Goal: Information Seeking & Learning: Learn about a topic

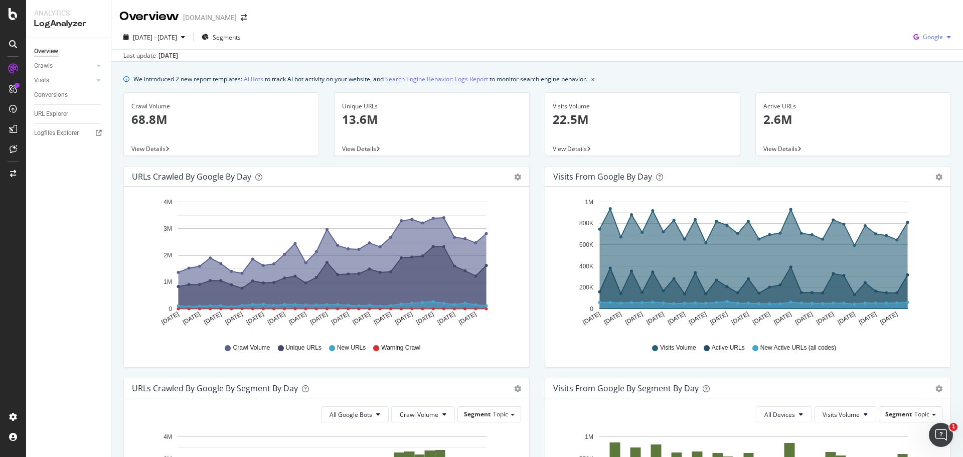
click at [909, 31] on icon "button" at bounding box center [916, 37] width 14 height 14
click at [910, 96] on div "OpenAI" at bounding box center [924, 94] width 69 height 15
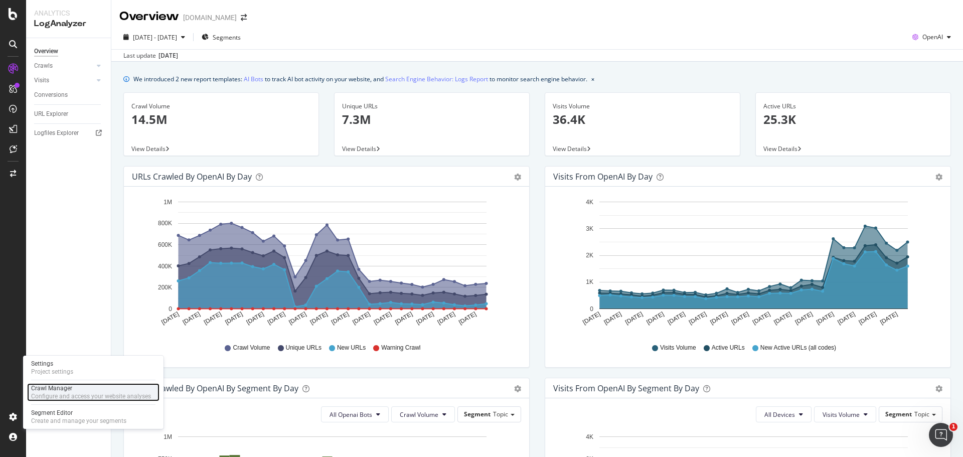
click at [38, 392] on div "Crawl Manager" at bounding box center [91, 388] width 120 height 8
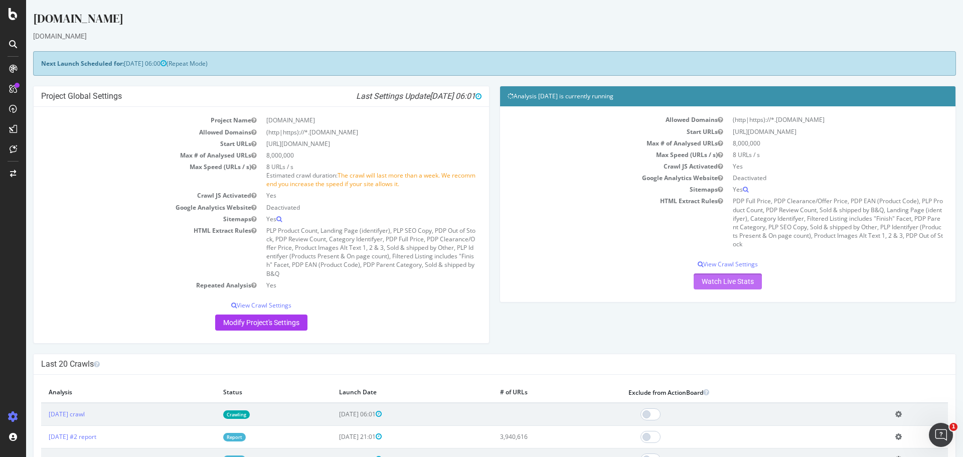
click at [715, 285] on link "Watch Live Stats" at bounding box center [728, 281] width 68 height 16
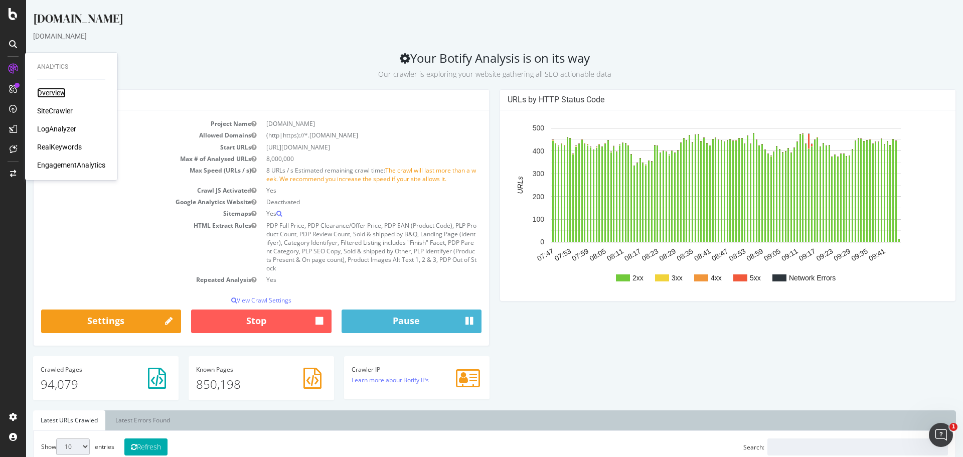
click at [53, 98] on div "Overview" at bounding box center [51, 93] width 29 height 10
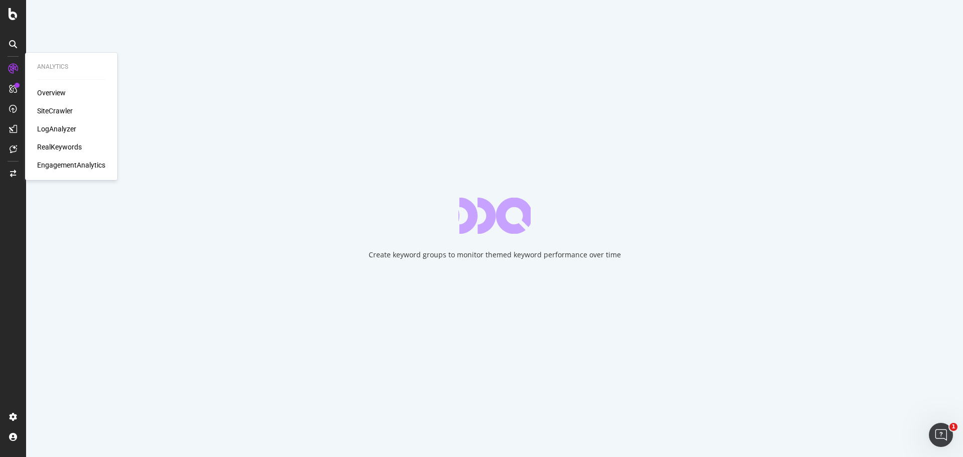
click at [52, 117] on div "Overview SiteCrawler LogAnalyzer RealKeywords EngagementAnalytics" at bounding box center [71, 129] width 68 height 82
click at [47, 97] on div "Overview" at bounding box center [51, 93] width 29 height 10
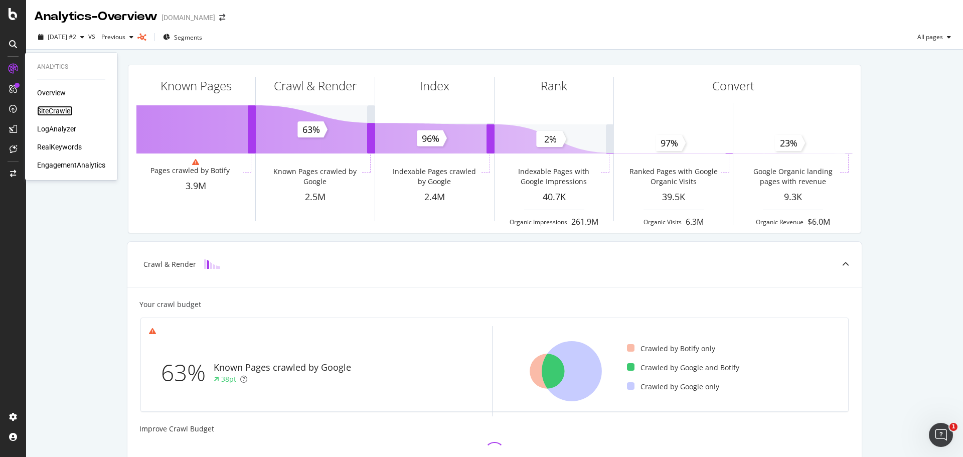
click at [53, 114] on div "SiteCrawler" at bounding box center [55, 111] width 36 height 10
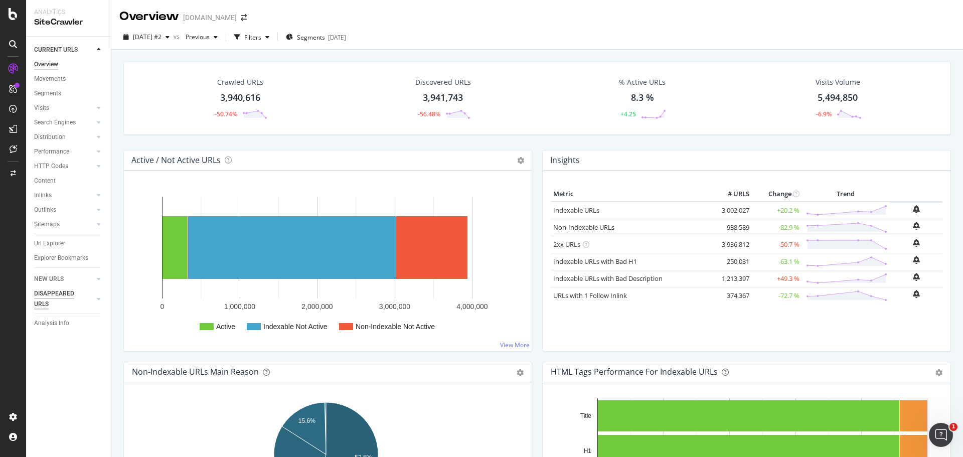
click at [46, 295] on div "DISAPPEARED URLS" at bounding box center [59, 298] width 51 height 21
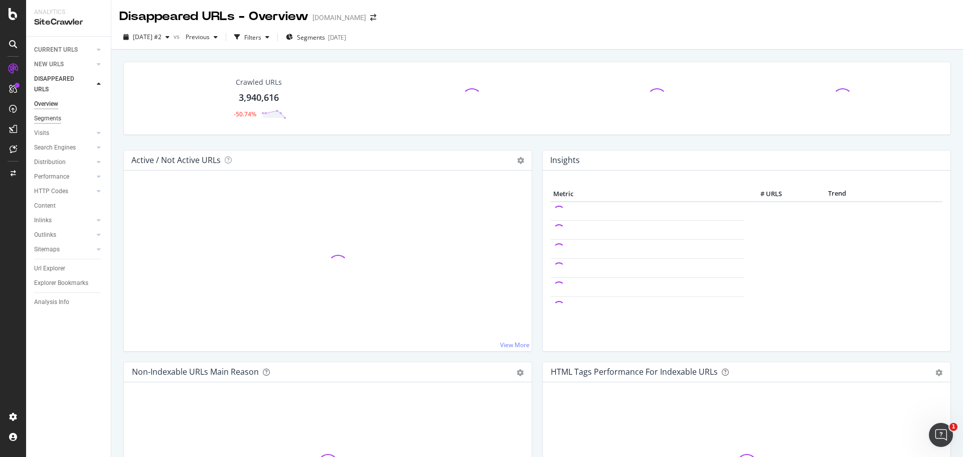
click at [52, 118] on div "Segments" at bounding box center [47, 118] width 27 height 11
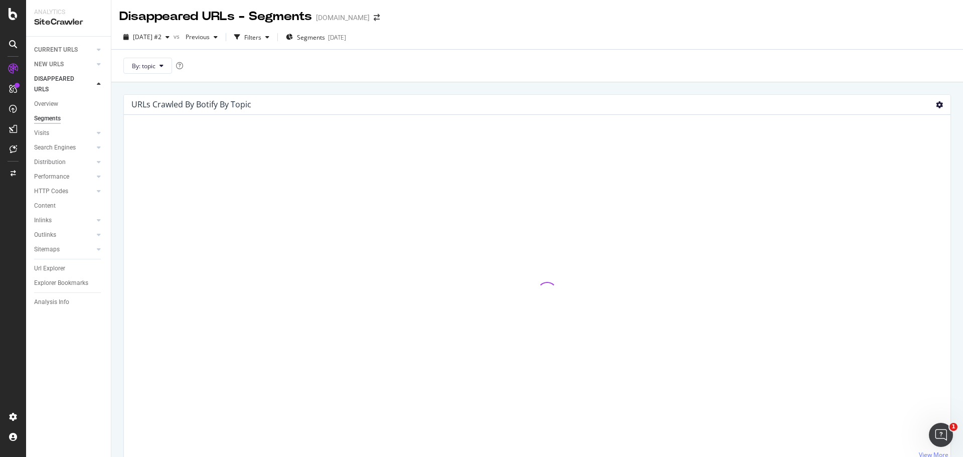
click at [936, 102] on icon at bounding box center [939, 104] width 7 height 7
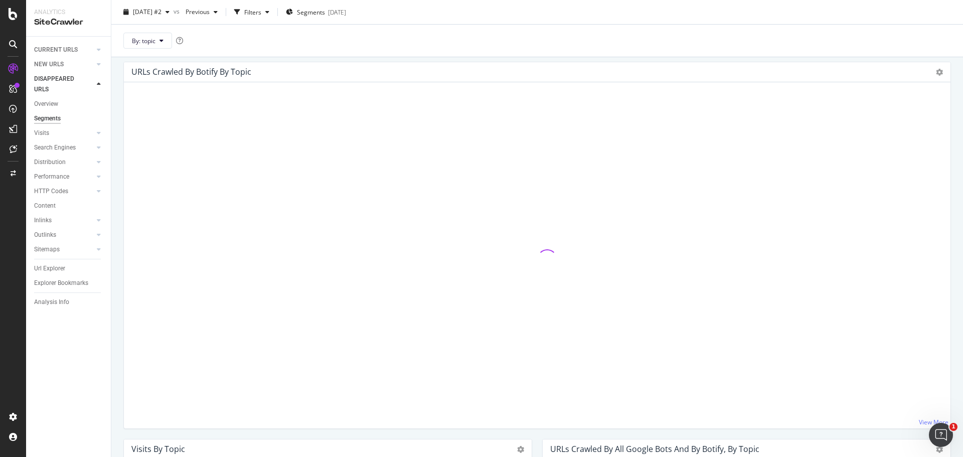
scroll to position [50, 0]
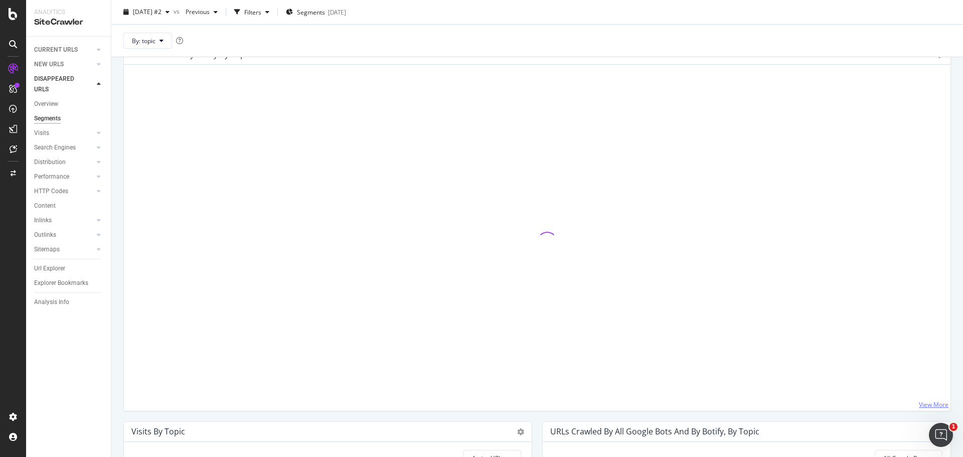
click at [923, 402] on link "View More" at bounding box center [934, 404] width 30 height 9
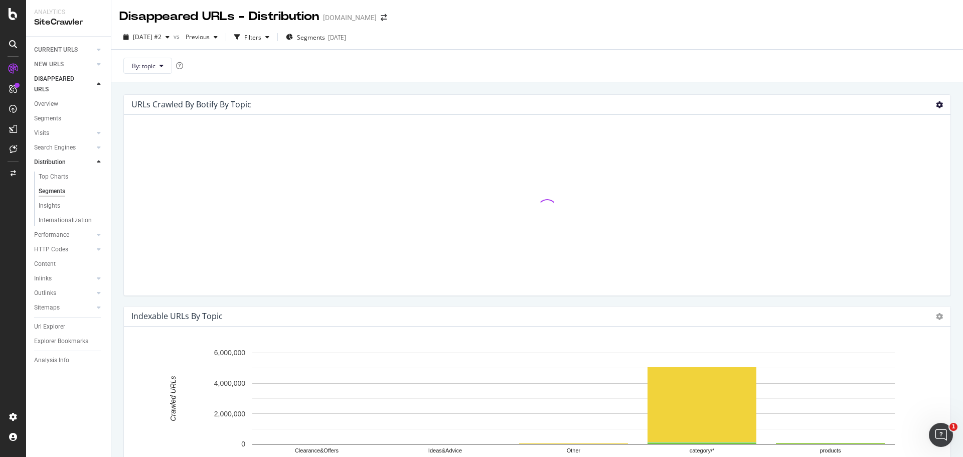
click at [936, 101] on icon at bounding box center [939, 104] width 7 height 7
click at [775, 95] on div "URLs Crawled By Botify By topic Chart (by Value) Table Expand Export as CSV Exp…" at bounding box center [537, 105] width 827 height 20
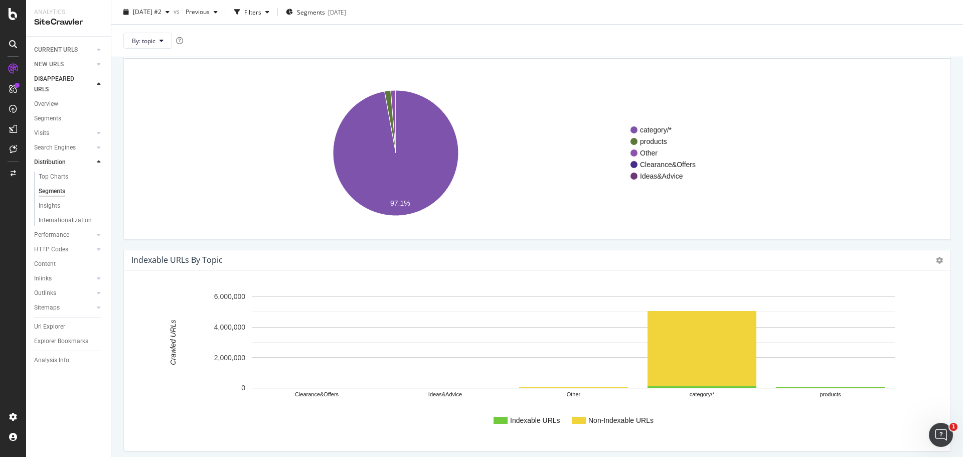
scroll to position [18, 0]
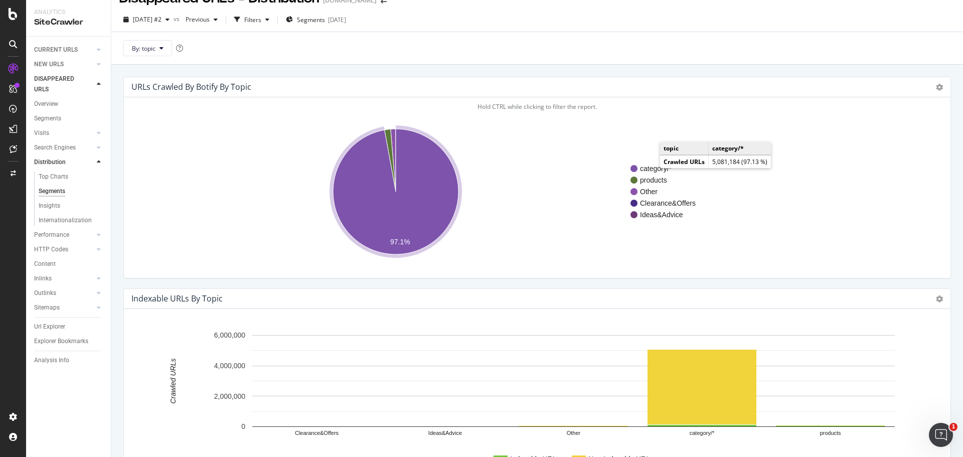
click at [653, 165] on text "category/*" at bounding box center [656, 169] width 32 height 8
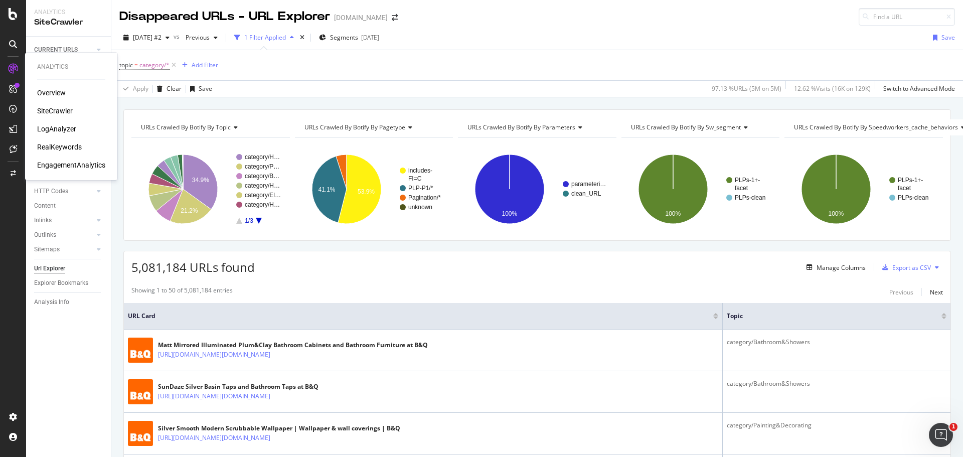
click at [46, 108] on div "SiteCrawler" at bounding box center [55, 111] width 36 height 10
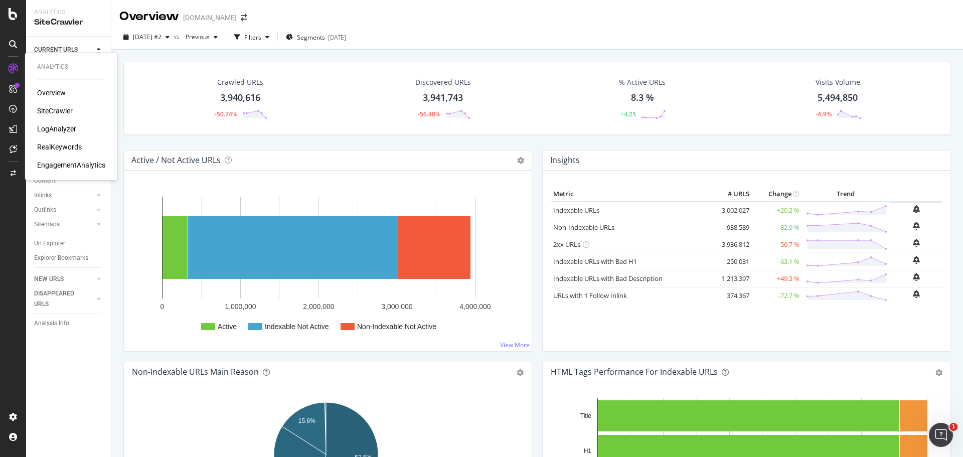
click at [53, 88] on div "Overview" at bounding box center [51, 93] width 29 height 10
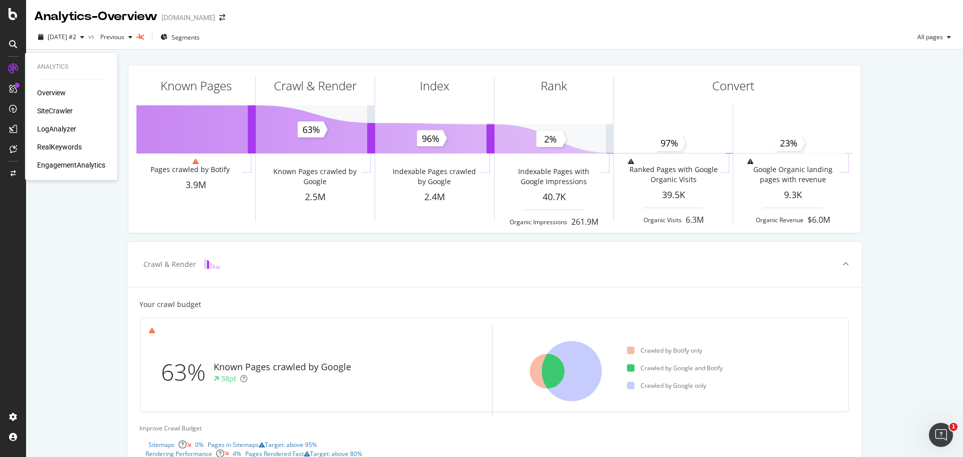
click at [53, 110] on div "SiteCrawler" at bounding box center [55, 111] width 36 height 10
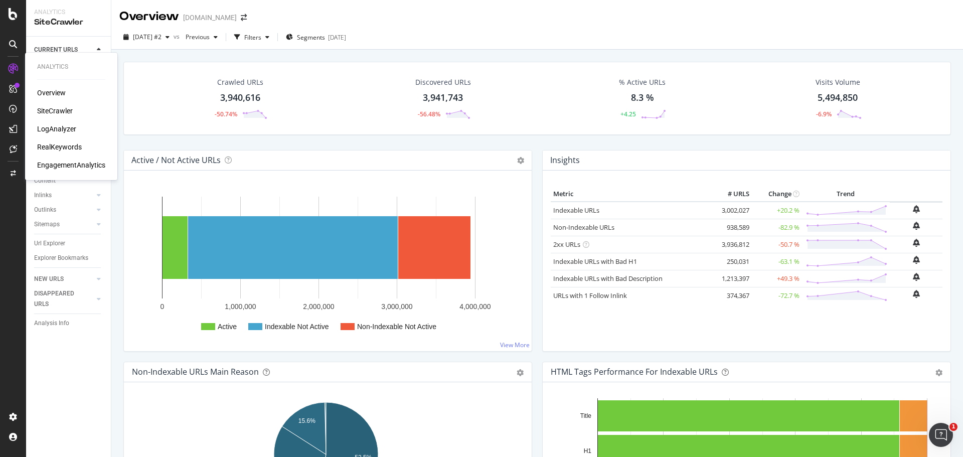
click at [54, 140] on div "Overview SiteCrawler LogAnalyzer RealKeywords EngagementAnalytics" at bounding box center [71, 129] width 68 height 82
click at [56, 144] on div "RealKeywords" at bounding box center [59, 147] width 45 height 10
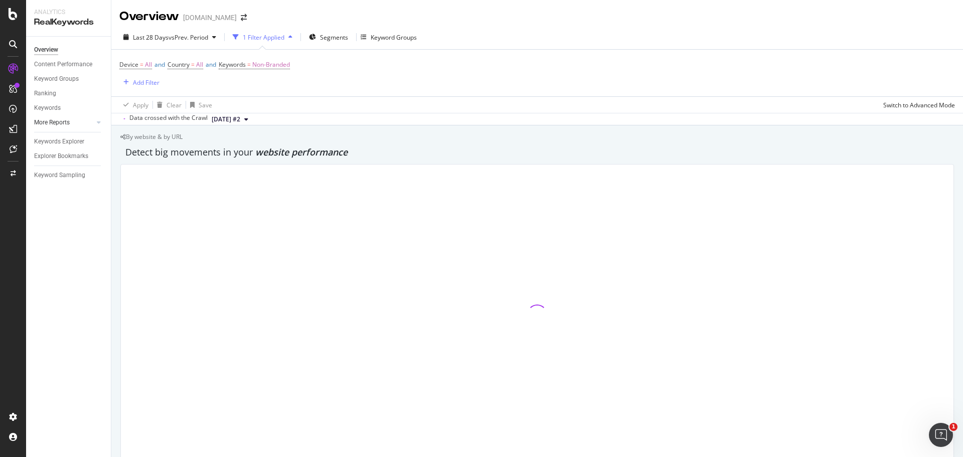
click at [91, 122] on div at bounding box center [89, 122] width 10 height 10
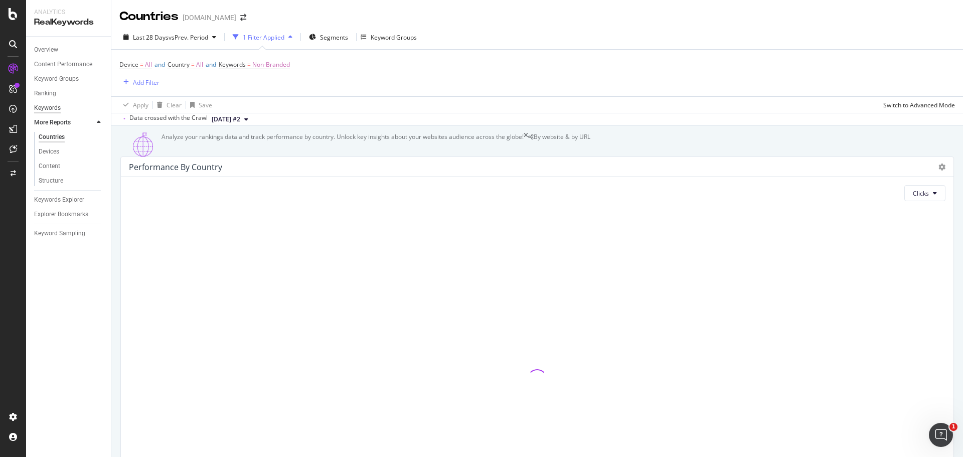
click at [49, 107] on div "Keywords" at bounding box center [47, 108] width 27 height 11
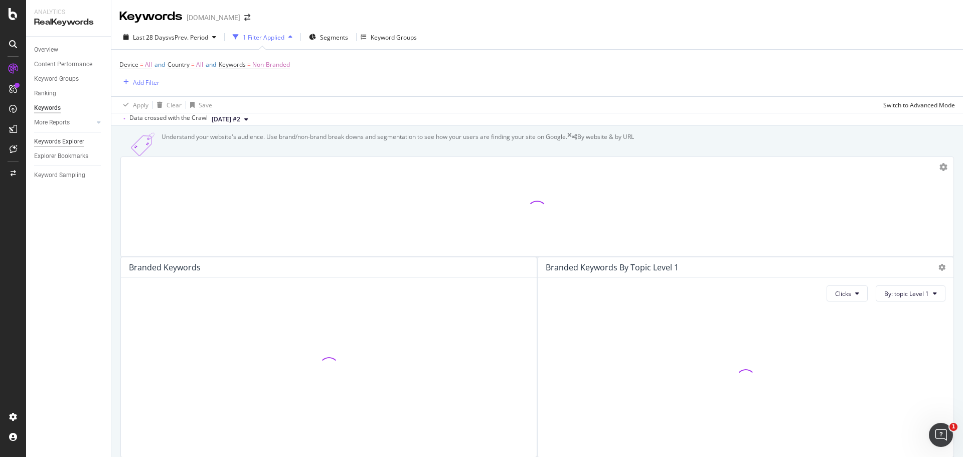
click at [55, 142] on div "Keywords Explorer" at bounding box center [59, 141] width 50 height 11
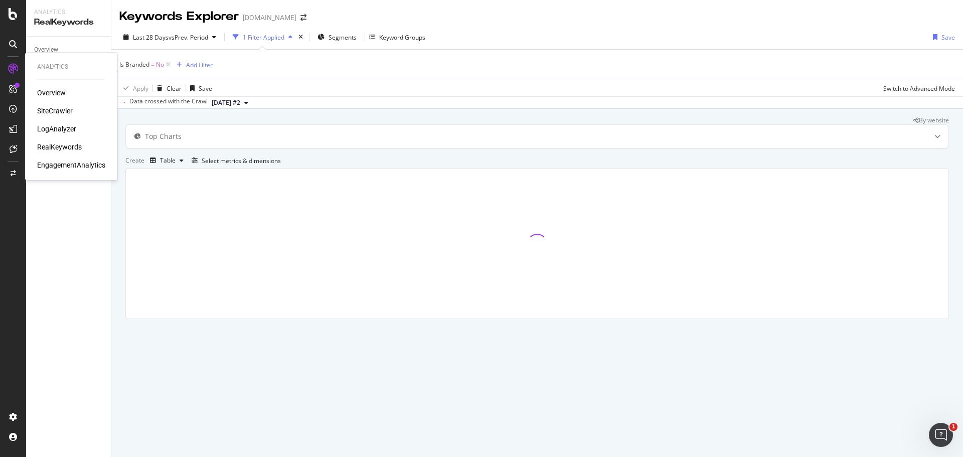
click at [50, 104] on div "Overview SiteCrawler LogAnalyzer RealKeywords EngagementAnalytics" at bounding box center [71, 129] width 68 height 82
click at [52, 110] on div "SiteCrawler" at bounding box center [55, 111] width 36 height 10
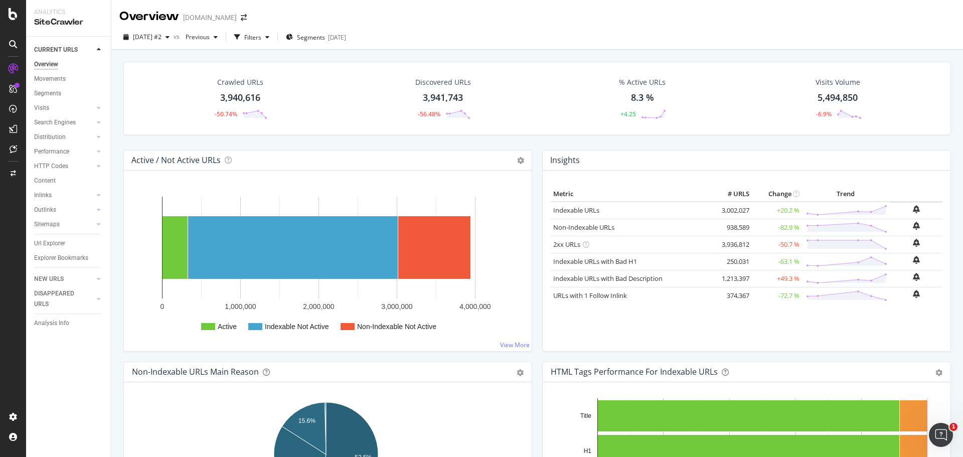
drag, startPoint x: 60, startPoint y: 244, endPoint x: 373, endPoint y: 159, distance: 324.6
click at [60, 244] on div "Url Explorer" at bounding box center [49, 243] width 31 height 11
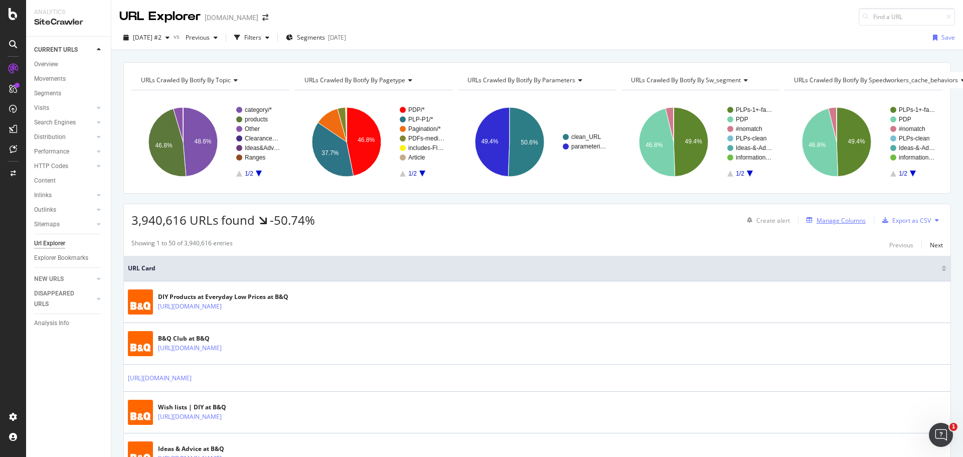
click at [820, 223] on div "Manage Columns" at bounding box center [841, 220] width 49 height 9
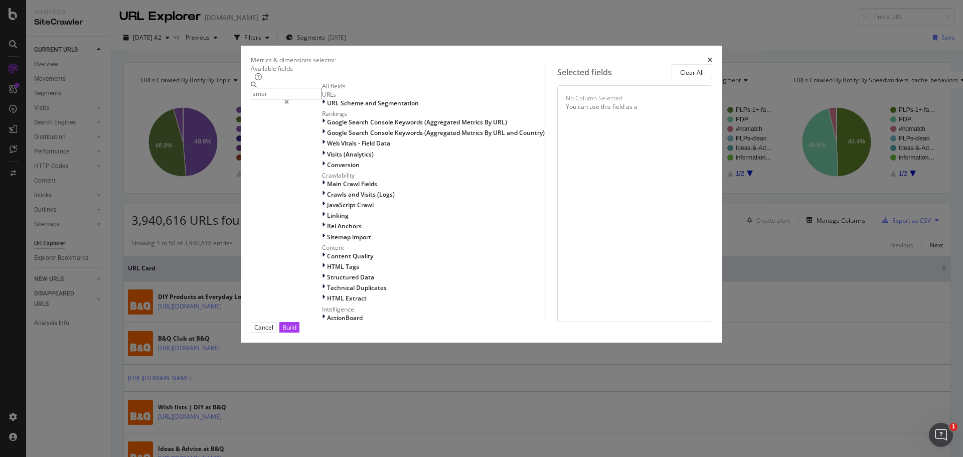
type input "smart"
type input "main"
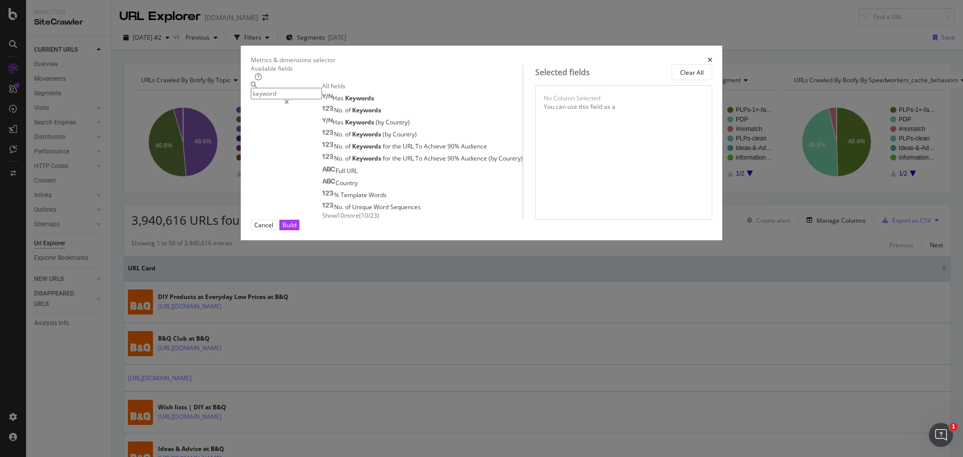
type input "keyword"
click at [698, 56] on div "Metrics & dimensions selector" at bounding box center [481, 60] width 461 height 9
click at [708, 57] on icon "times" at bounding box center [710, 60] width 5 height 6
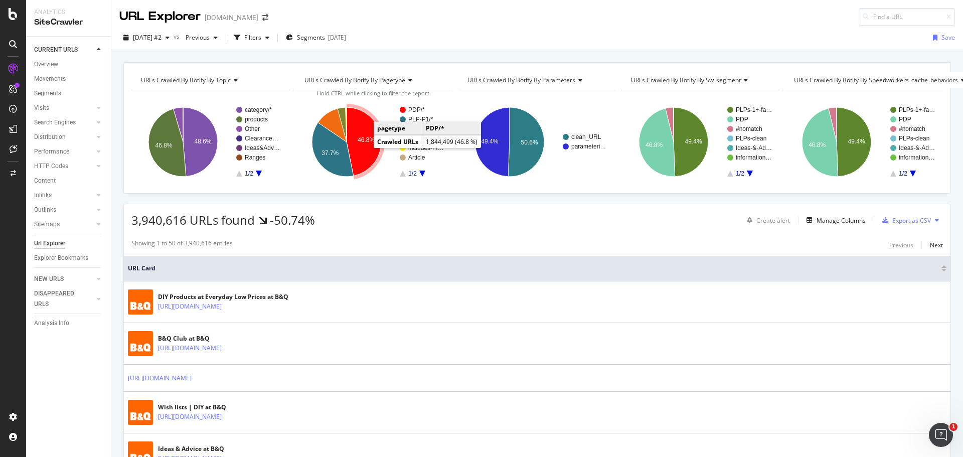
click at [363, 147] on icon "A chart." at bounding box center [364, 141] width 35 height 69
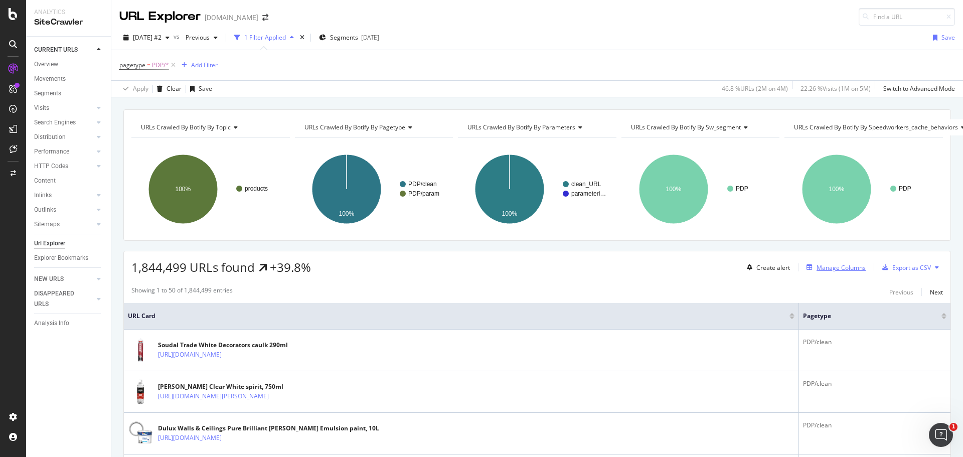
click at [820, 269] on div "Manage Columns" at bounding box center [841, 267] width 49 height 9
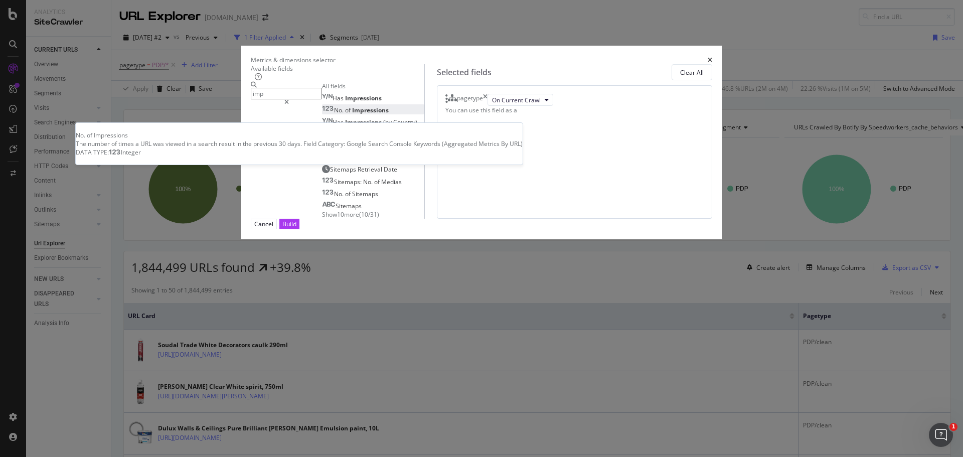
type input "imp"
click at [389, 114] on div "No. of Impressions" at bounding box center [355, 110] width 67 height 9
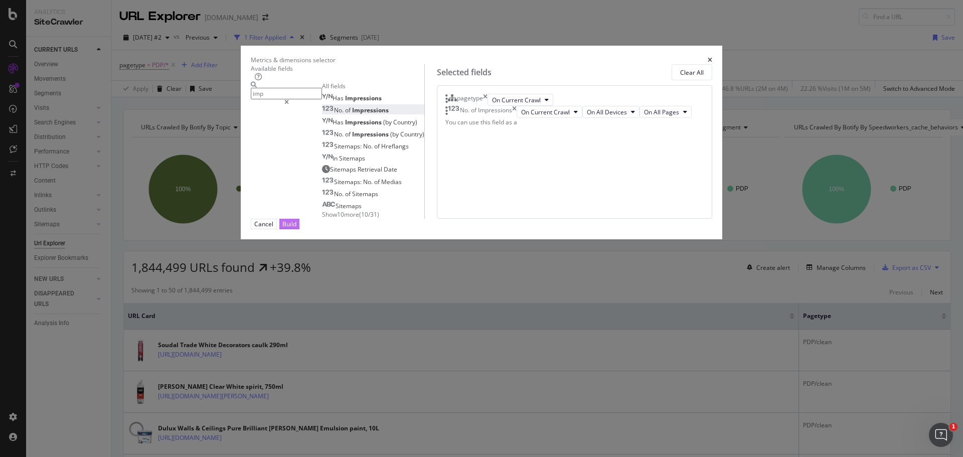
click at [296, 229] on div "Build" at bounding box center [289, 224] width 14 height 10
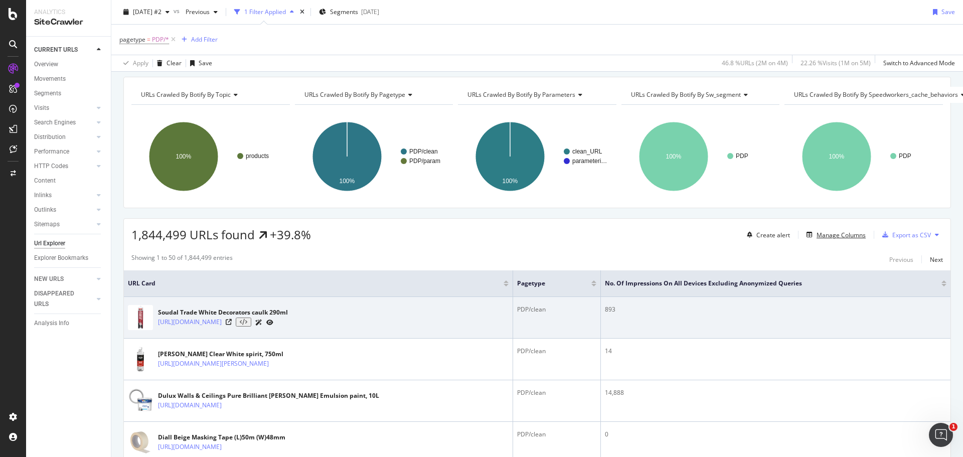
scroll to position [50, 0]
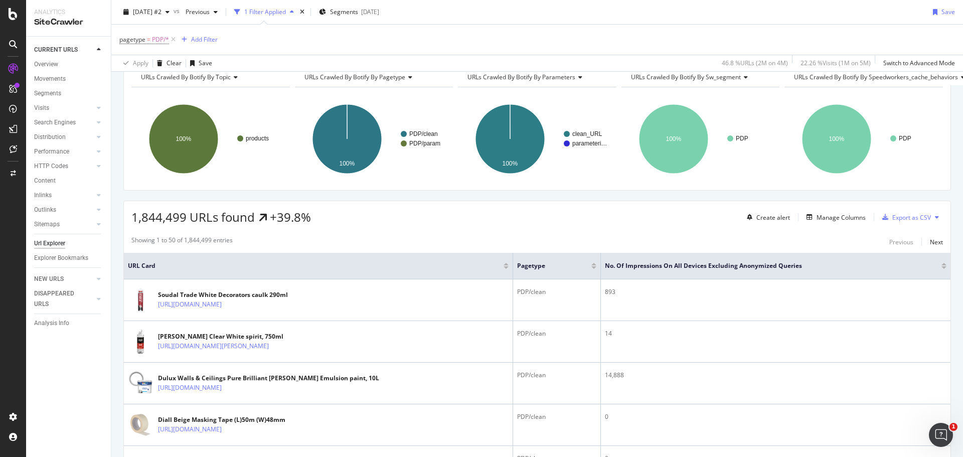
click at [941, 268] on div at bounding box center [943, 267] width 5 height 3
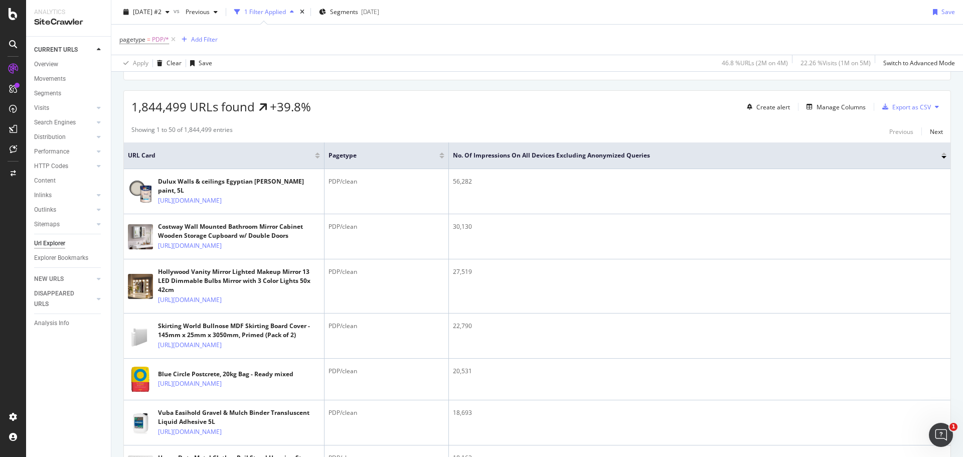
scroll to position [100, 0]
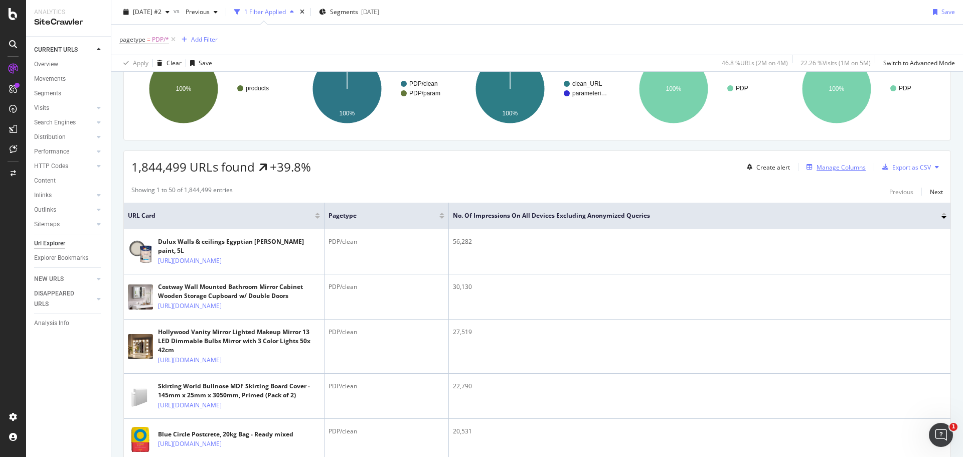
click at [838, 169] on div "Manage Columns" at bounding box center [841, 167] width 49 height 9
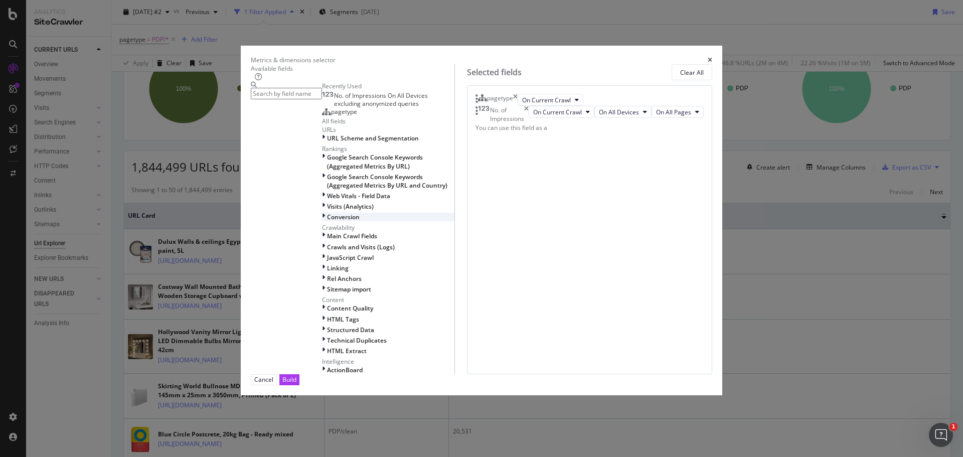
scroll to position [197, 0]
click at [325, 347] on div "HTML Extract" at bounding box center [388, 351] width 132 height 9
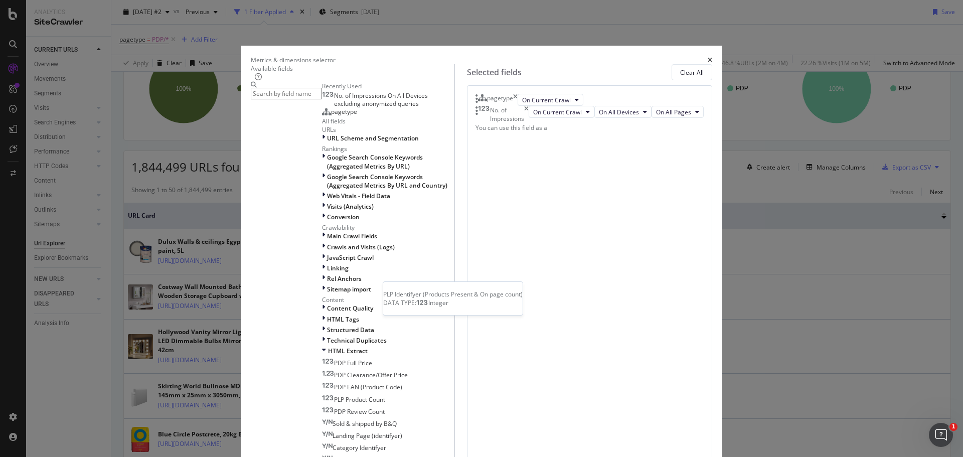
scroll to position [378, 0]
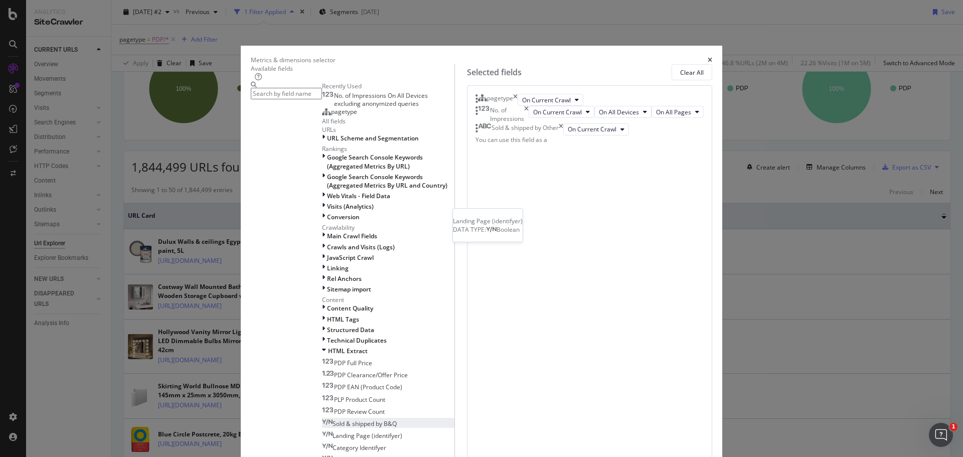
click at [390, 419] on div "Sold & shipped by B&Q" at bounding box center [359, 423] width 75 height 9
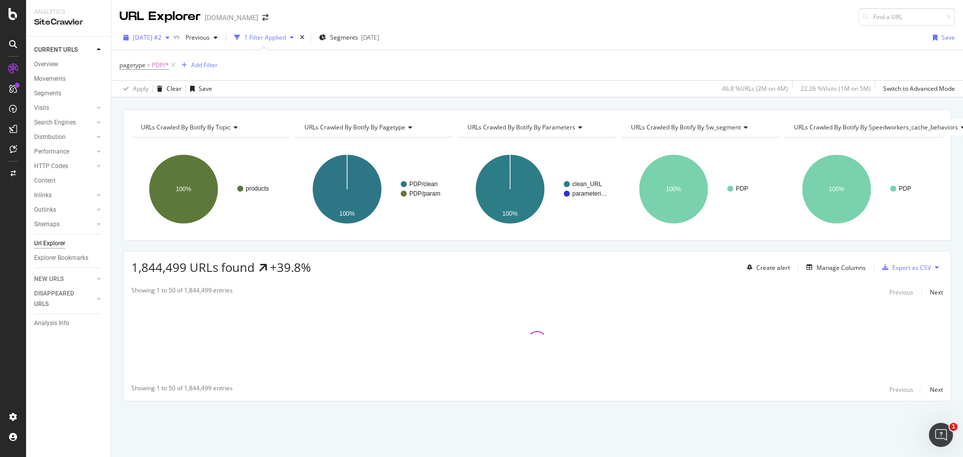
click at [171, 32] on div "[DATE] #2" at bounding box center [146, 37] width 54 height 15
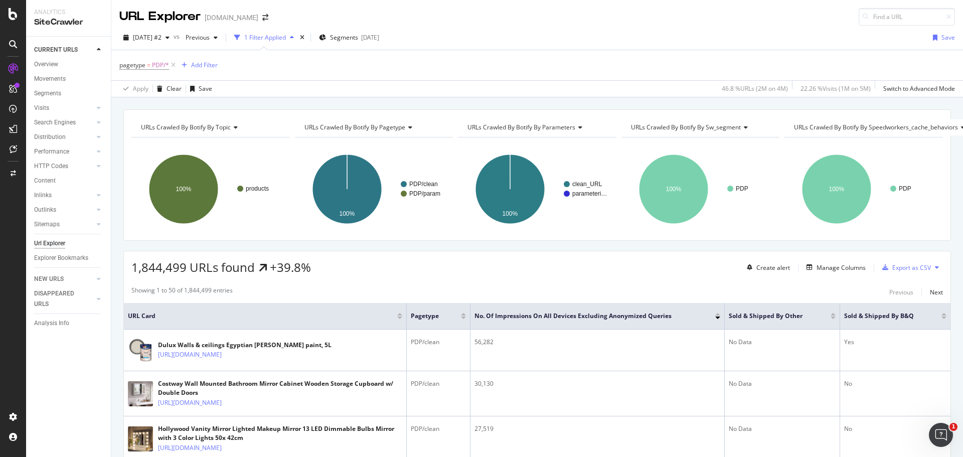
click at [521, 30] on div "[DATE] #2 vs Previous 1 Filter Applied Segments [DATE] Save" at bounding box center [537, 40] width 852 height 20
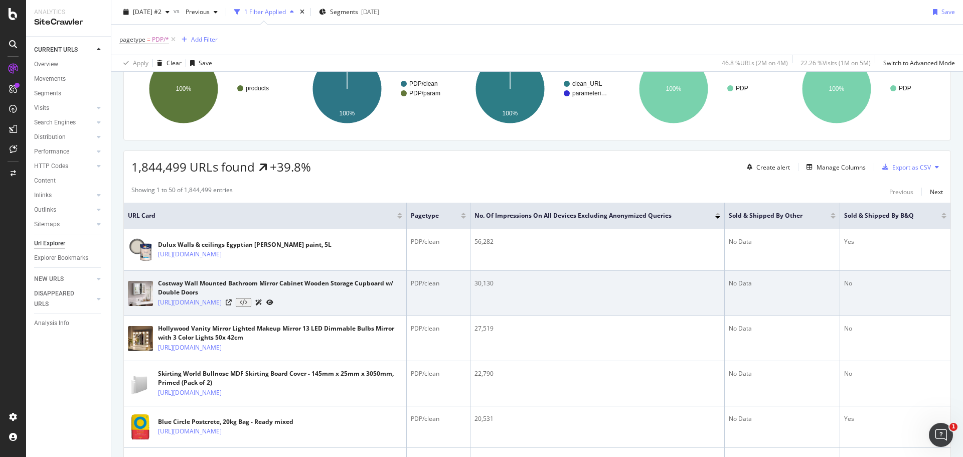
scroll to position [150, 0]
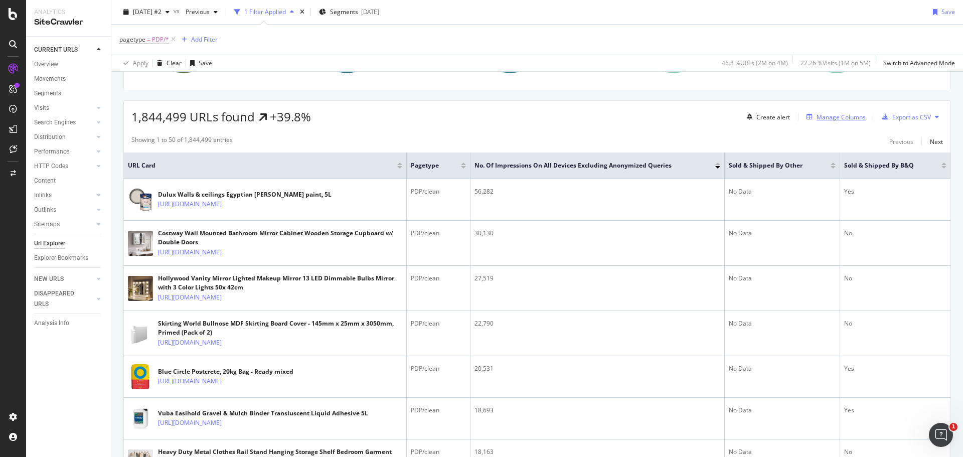
click at [828, 116] on div "Manage Columns" at bounding box center [841, 117] width 49 height 9
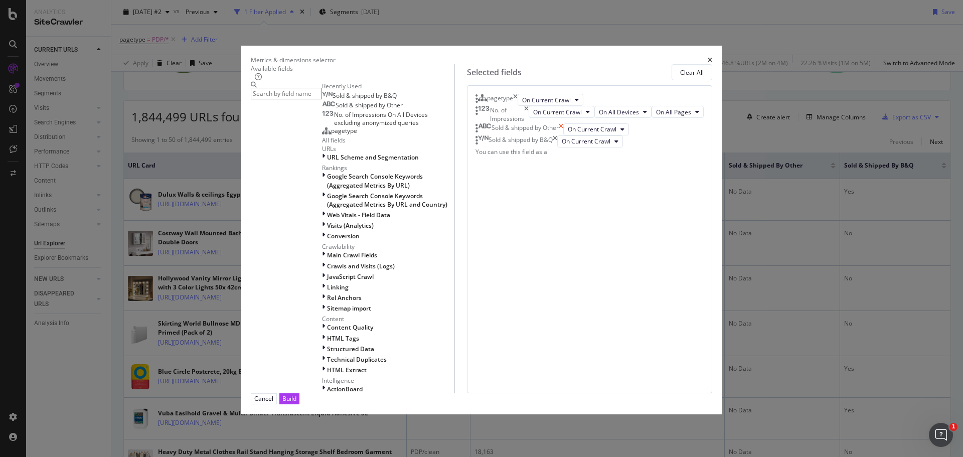
click at [563, 135] on icon "times" at bounding box center [561, 129] width 5 height 12
click at [296, 403] on div "Build" at bounding box center [289, 398] width 14 height 9
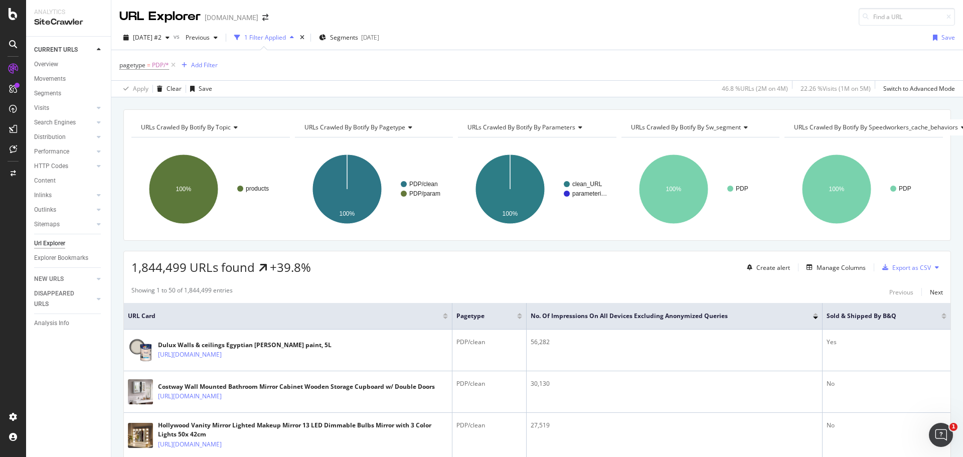
click at [589, 57] on div "pagetype = PDP/* Add Filter" at bounding box center [537, 65] width 836 height 30
